Goal: Transaction & Acquisition: Purchase product/service

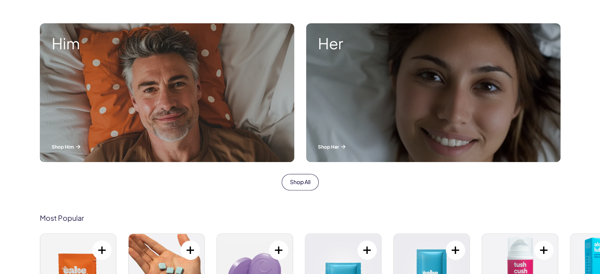
scroll to position [434, 0]
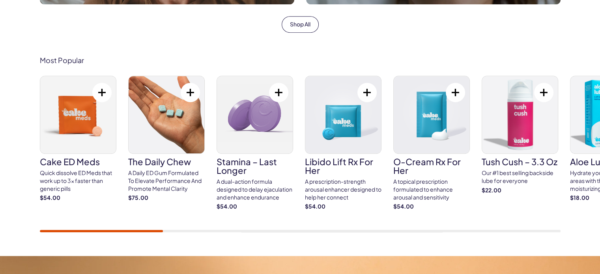
click at [278, 92] on button at bounding box center [278, 92] width 19 height 19
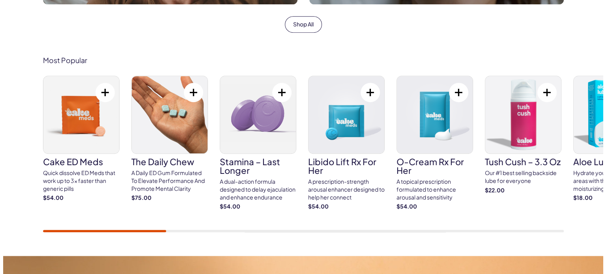
scroll to position [0, 0]
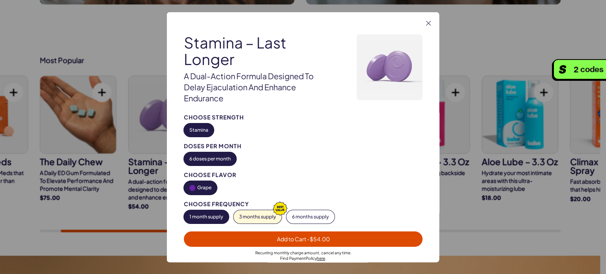
click at [288, 240] on span "Add to Cart - $54.00" at bounding box center [303, 238] width 53 height 7
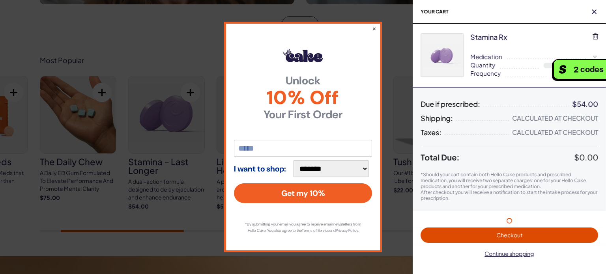
select select "**"
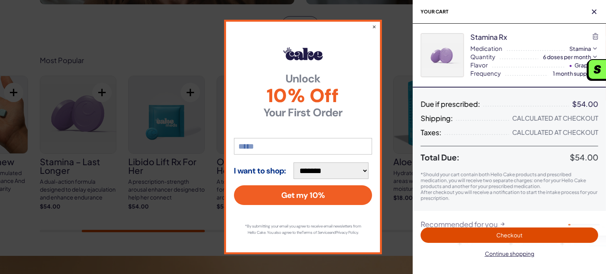
click at [499, 233] on span "Checkout" at bounding box center [510, 235] width 26 height 7
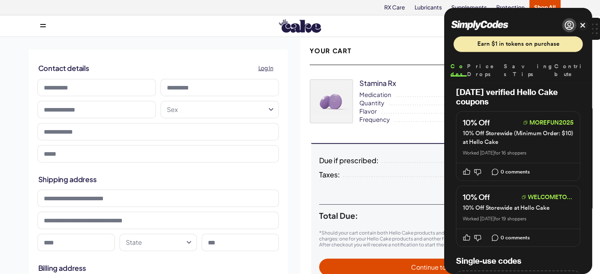
click at [584, 26] on button "Close" at bounding box center [583, 25] width 6 height 6
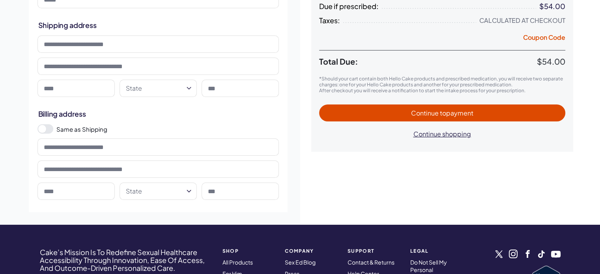
scroll to position [158, 0]
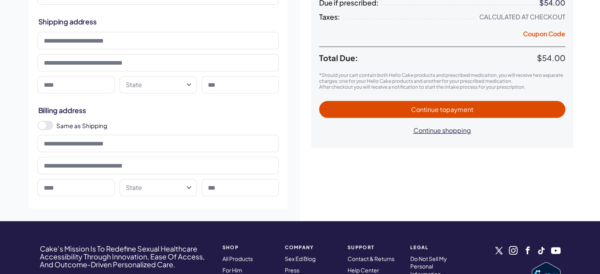
click at [155, 92] on html "RX Care Lubricants Supplements Protection Shop All Menu Him Her Everything 1" at bounding box center [300, 156] width 600 height 628
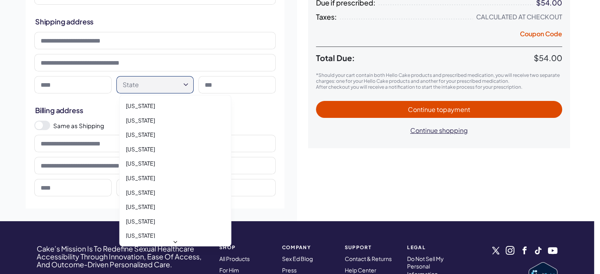
click at [159, 90] on html "RX Care Lubricants Supplements Protection Shop All Menu Him Her Everything 1" at bounding box center [300, 156] width 600 height 628
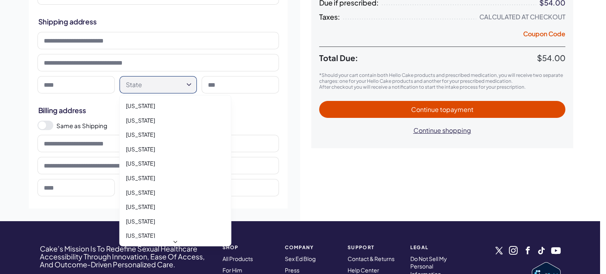
click at [0, 107] on html "RX Care Lubricants Supplements Protection Shop All Menu Him Her Everything 1" at bounding box center [303, 156] width 606 height 628
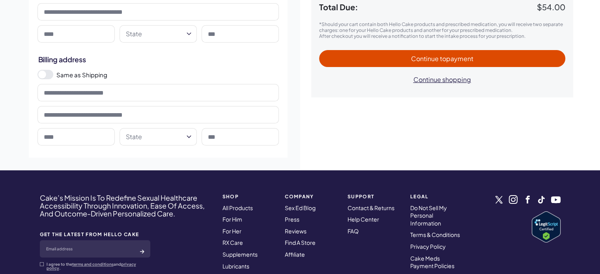
scroll to position [353, 0]
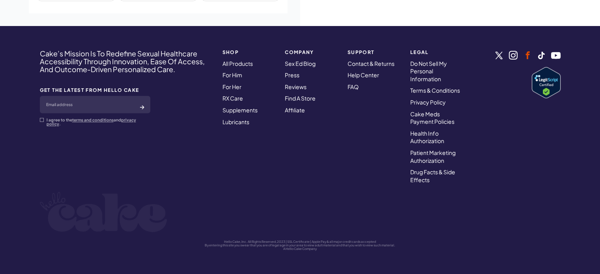
click at [531, 54] on link at bounding box center [528, 55] width 8 height 8
click at [500, 59] on li at bounding box center [499, 56] width 7 height 9
click at [499, 55] on link at bounding box center [499, 55] width 7 height 7
click at [513, 55] on link at bounding box center [513, 55] width 9 height 9
click at [537, 55] on ul at bounding box center [517, 56] width 87 height 10
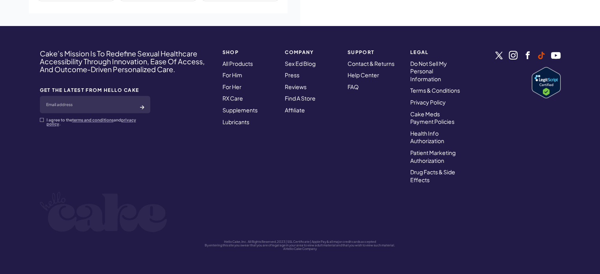
click at [542, 56] on link at bounding box center [541, 55] width 7 height 7
click at [554, 54] on link at bounding box center [555, 55] width 9 height 7
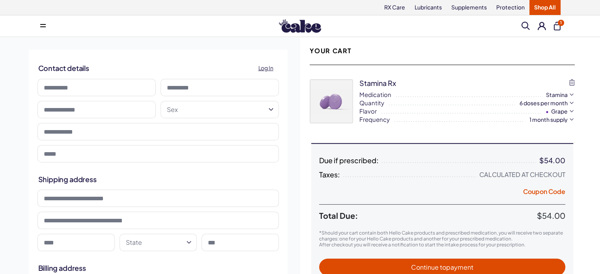
click at [296, 25] on img at bounding box center [300, 25] width 42 height 13
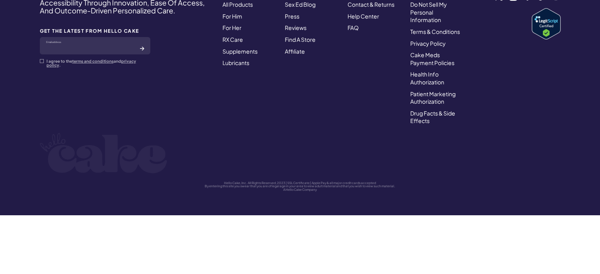
click at [84, 47] on input "email" at bounding box center [95, 45] width 111 height 17
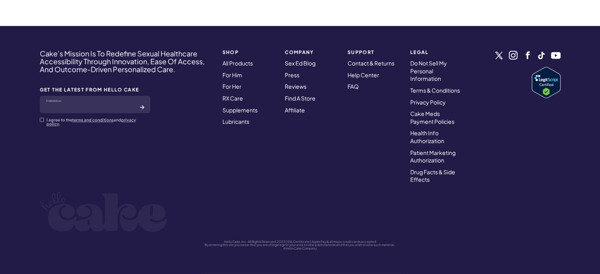
scroll to position [2558, 0]
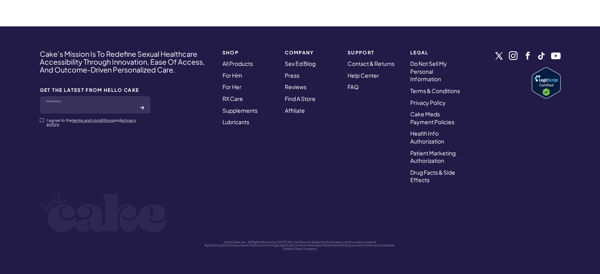
click at [86, 105] on input "email" at bounding box center [95, 104] width 111 height 17
type input "**********"
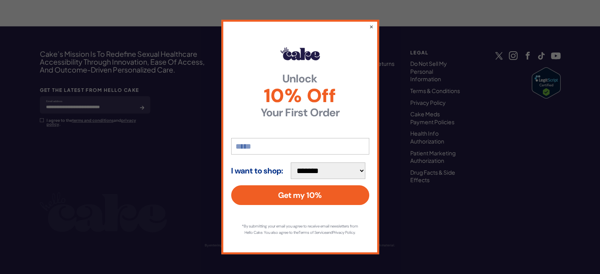
click at [43, 121] on div "**********" at bounding box center [300, 137] width 600 height 274
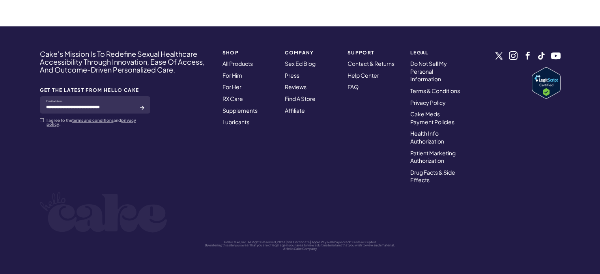
click at [42, 121] on span at bounding box center [42, 120] width 4 height 4
click at [141, 109] on button "submit" at bounding box center [142, 107] width 4 height 8
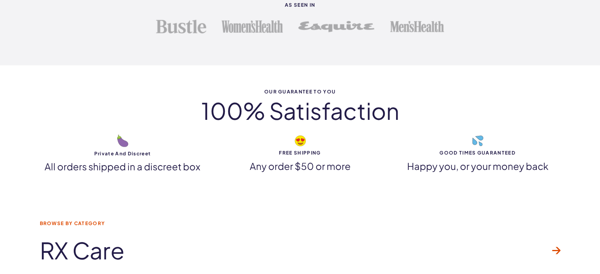
scroll to position [2163, 0]
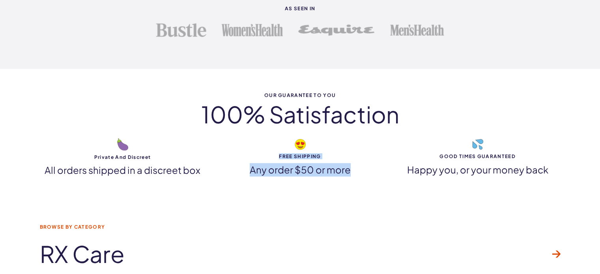
copy div "FREE SHIPPING Any order $50 or more"
drag, startPoint x: 279, startPoint y: 154, endPoint x: 353, endPoint y: 168, distance: 74.6
click at [353, 168] on div "FREE SHIPPING Any order $50 or more" at bounding box center [300, 157] width 166 height 40
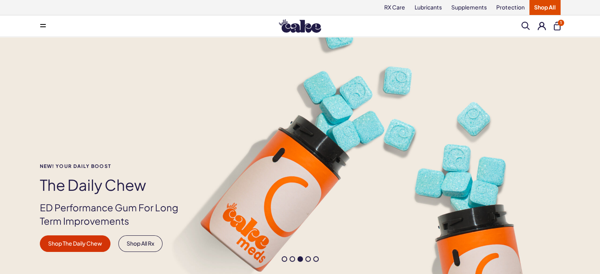
scroll to position [0, 0]
click at [430, 5] on link "Lubricants" at bounding box center [428, 7] width 37 height 15
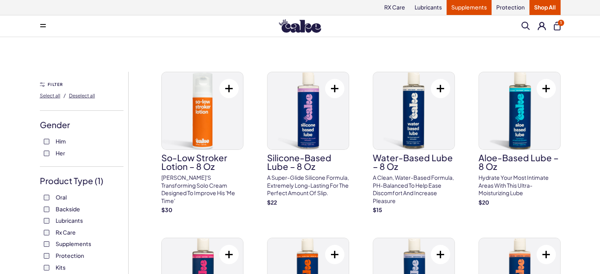
click at [468, 7] on link "Supplements" at bounding box center [469, 7] width 45 height 15
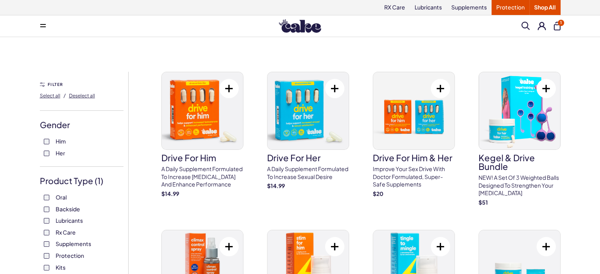
click at [506, 7] on link "Protection" at bounding box center [511, 7] width 38 height 15
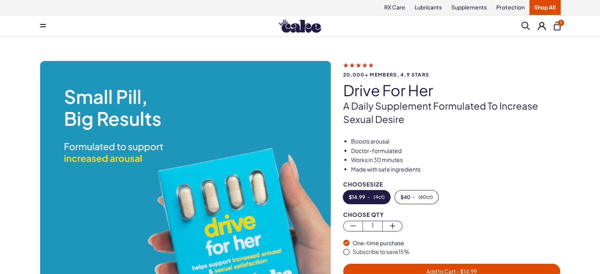
click at [353, 94] on h1 "drive for her" at bounding box center [451, 90] width 217 height 17
copy div "drive for her"
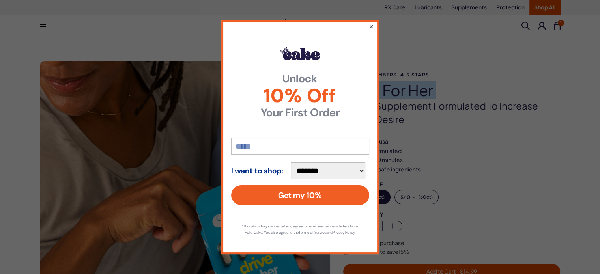
click at [373, 26] on button "×" at bounding box center [371, 26] width 5 height 9
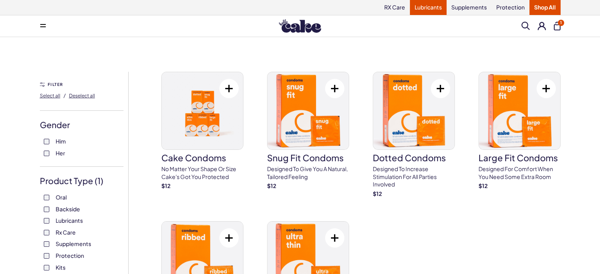
click at [426, 4] on link "Lubricants" at bounding box center [428, 7] width 37 height 15
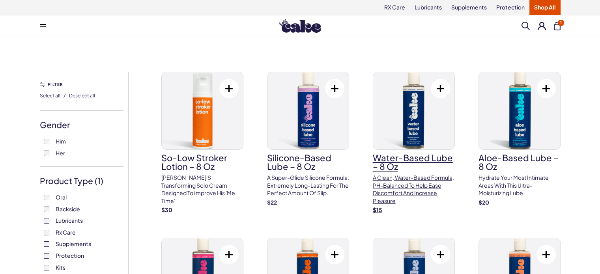
click at [401, 132] on img at bounding box center [413, 110] width 81 height 77
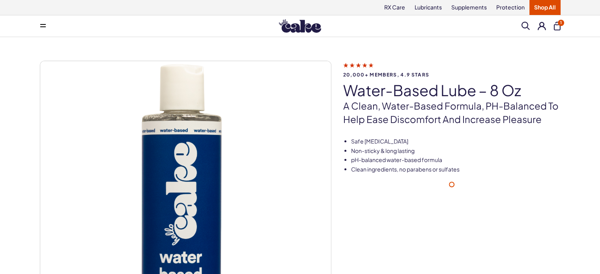
click at [394, 94] on h1 "Water-Based Lube – 8 oz" at bounding box center [451, 90] width 217 height 17
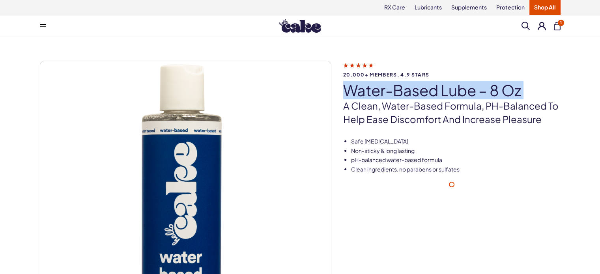
click at [394, 94] on h1 "Water-Based Lube – 8 oz" at bounding box center [451, 90] width 217 height 17
